Goal: Browse casually

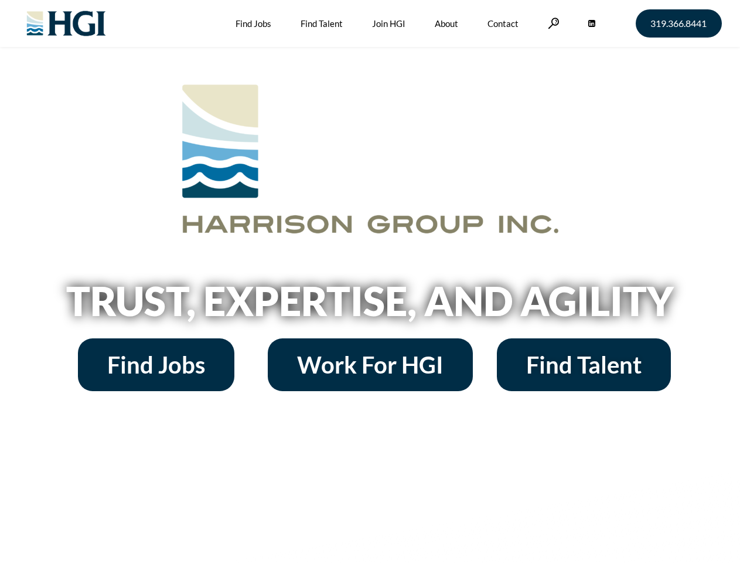
click at [370, 281] on h2 "Trust, Expertise, and Agility" at bounding box center [370, 301] width 668 height 40
click at [552, 23] on link at bounding box center [554, 23] width 12 height 11
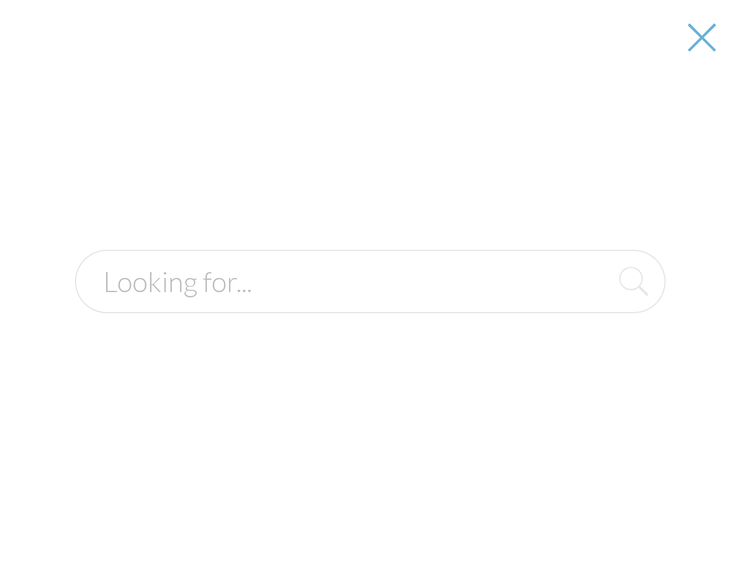
click at [370, 305] on h2 "Trust, Expertise, and Agility" at bounding box center [370, 301] width 668 height 40
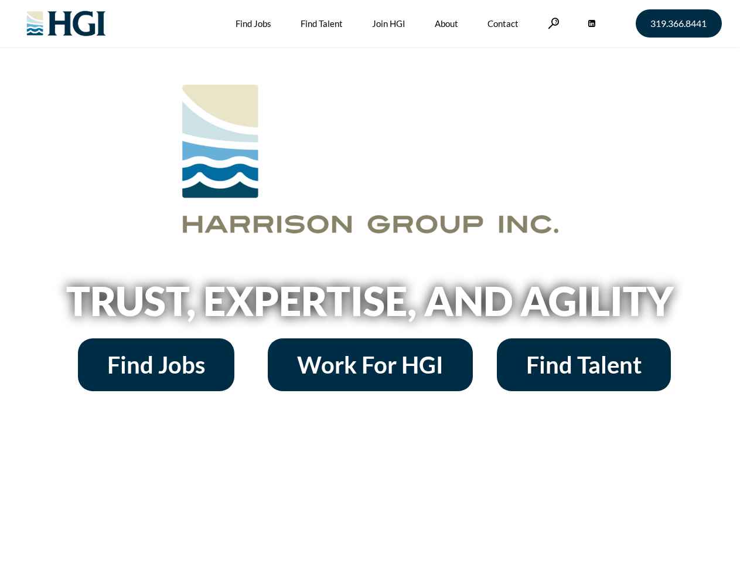
click at [370, 281] on h2 "Trust, Expertise, and Agility" at bounding box center [370, 301] width 668 height 40
click at [552, 23] on link at bounding box center [554, 23] width 12 height 11
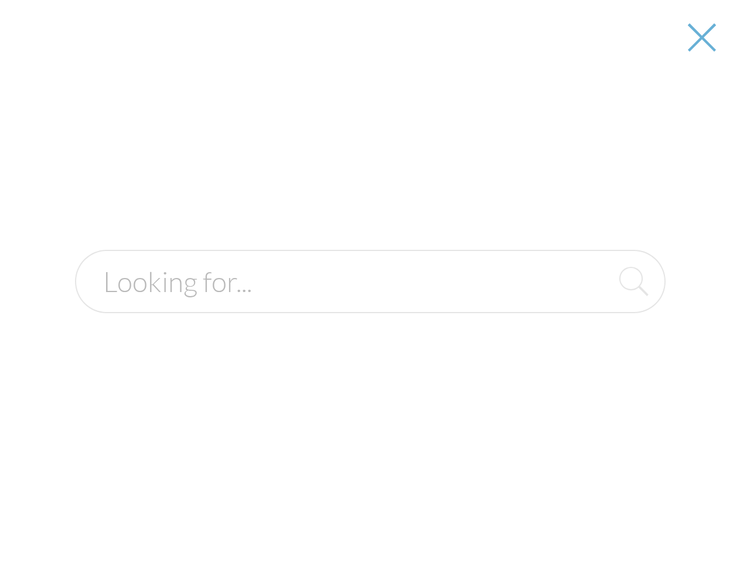
click at [370, 305] on h2 "Trust, Expertise, and Agility" at bounding box center [370, 301] width 668 height 40
